Goal: Task Accomplishment & Management: Use online tool/utility

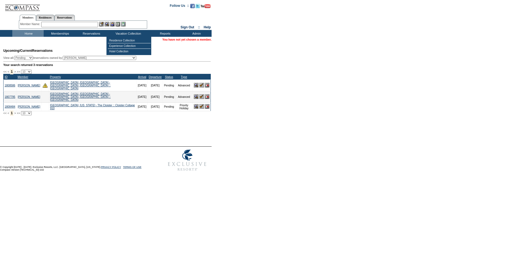
click at [102, 59] on select "(All) Abell, Courtney Accounting (MSM), Team Adams, Nicole (inactive) Admin, IT…" at bounding box center [99, 58] width 73 height 4
select select "60389"
click at [73, 57] on select "(All) Abell, Courtney Accounting (MSM), Team Adams, Nicole (inactive) Admin, IT…" at bounding box center [99, 58] width 73 height 4
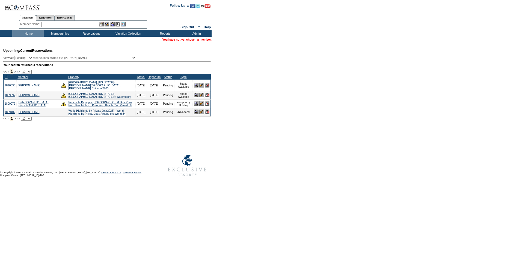
click at [200, 112] on img at bounding box center [201, 112] width 5 height 5
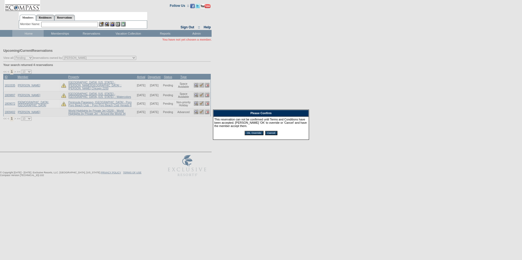
click at [254, 134] on input "Ok, Override" at bounding box center [254, 133] width 19 height 4
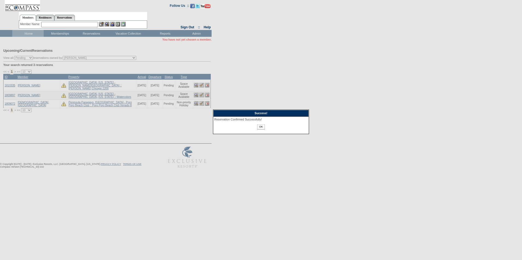
click at [258, 125] on input "OK" at bounding box center [260, 126] width 7 height 5
